Goal: Check status

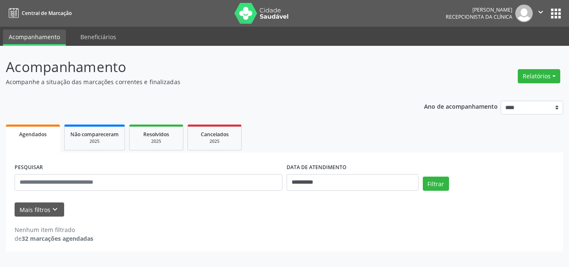
click at [276, 74] on p "Acompanhamento" at bounding box center [201, 67] width 390 height 21
click at [278, 67] on p "Acompanhamento" at bounding box center [201, 67] width 390 height 21
drag, startPoint x: 0, startPoint y: 0, endPoint x: 247, endPoint y: 85, distance: 261.5
click at [247, 85] on p "Acompanhe a situação das marcações correntes e finalizadas" at bounding box center [201, 81] width 390 height 9
